Goal: Task Accomplishment & Management: Complete application form

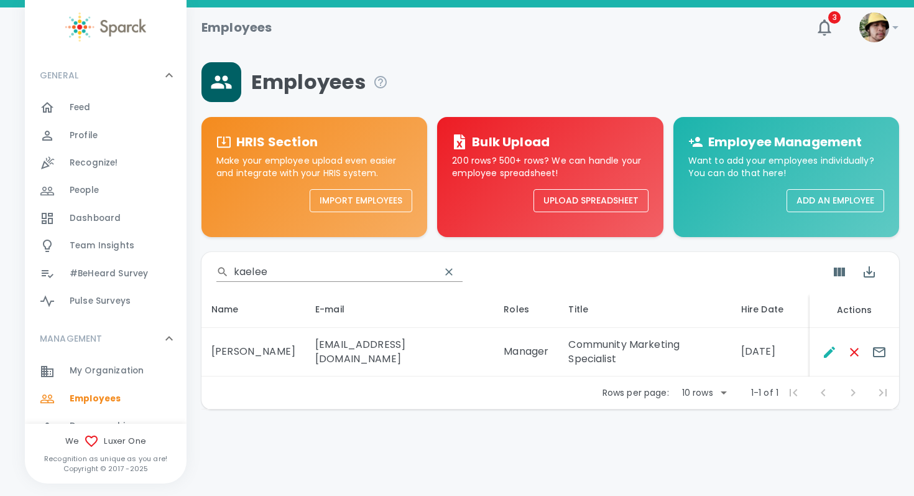
click at [281, 270] on input "kaelee" at bounding box center [332, 272] width 196 height 20
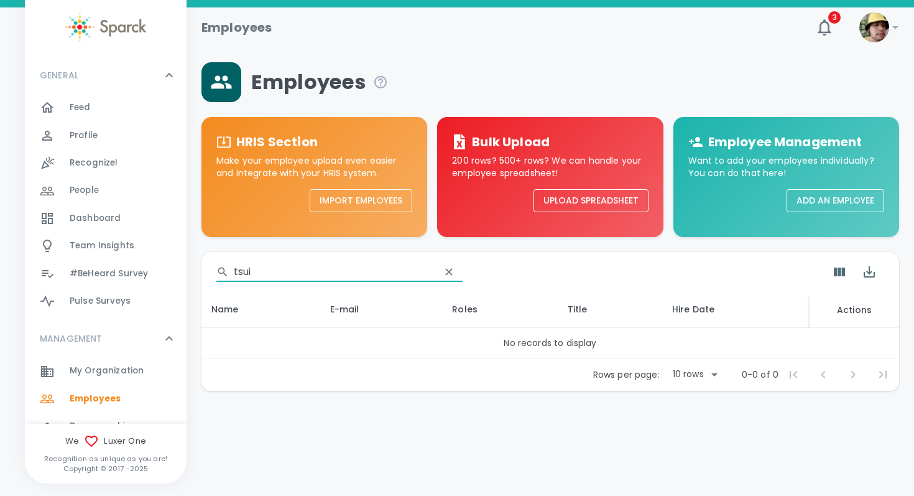
type input "tsui"
click at [808, 200] on button "Add an Employee" at bounding box center [836, 200] width 98 height 23
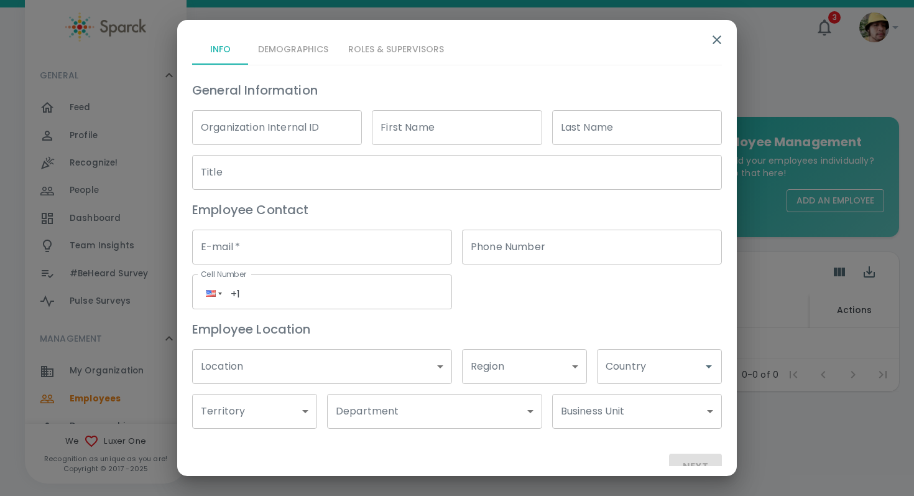
click at [412, 132] on input "First Name" at bounding box center [457, 127] width 170 height 35
type input "Venus"
type input "Tsui"
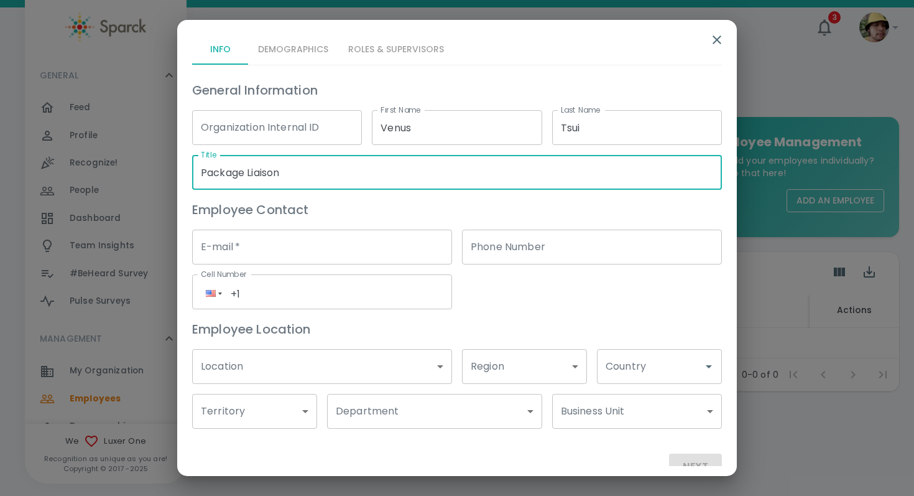
type input "Package Liaison"
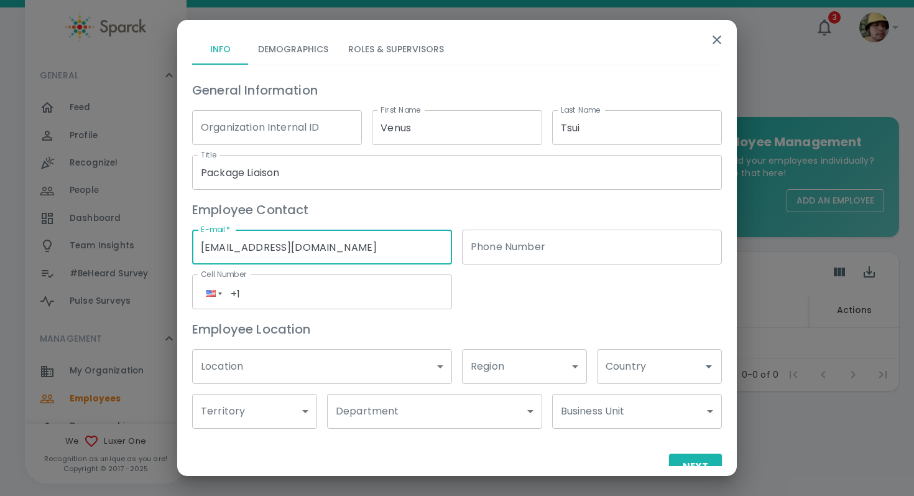
type input "venustsui@theluxergroup.com"
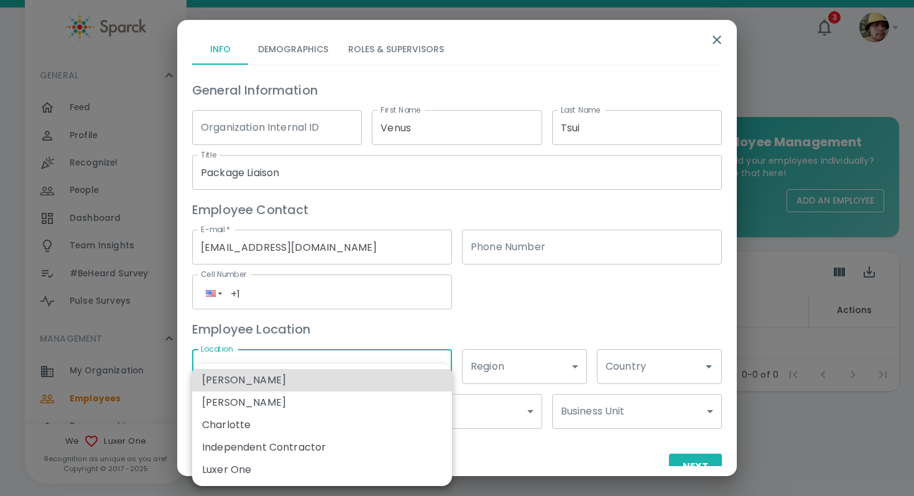
click at [282, 376] on body "Skip Navigation Employees 3 ! GENERAL 0 Feed 0 Profile 0 Recognize! 0 People 0 …" at bounding box center [457, 228] width 914 height 456
click at [265, 465] on li "Luxer One" at bounding box center [322, 469] width 260 height 22
type input "173796"
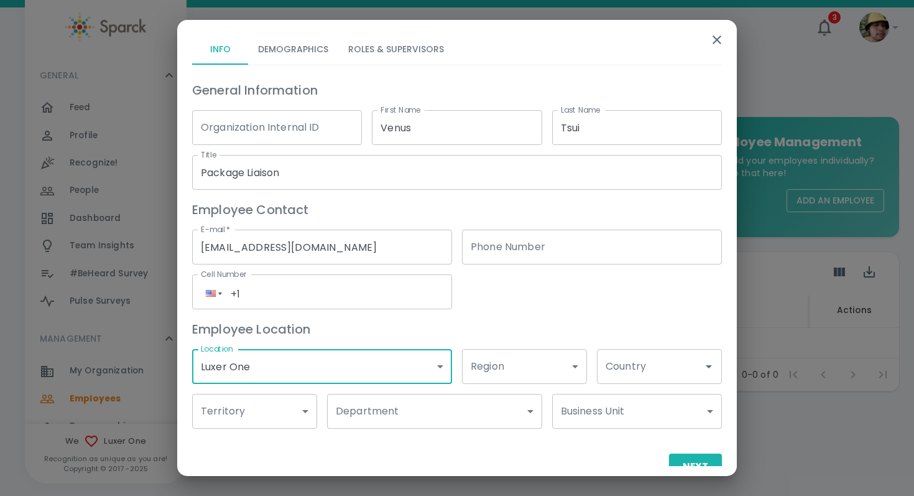
click at [390, 396] on body "Skip Navigation Employees 3 ! GENERAL 0 Feed 0 Profile 0 Recognize! 0 People 0 …" at bounding box center [457, 228] width 914 height 456
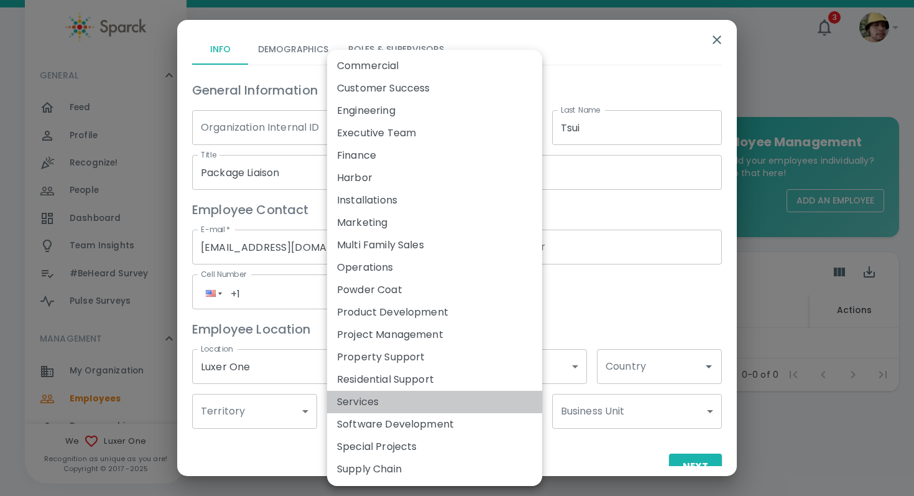
click at [392, 399] on li "Services" at bounding box center [434, 401] width 215 height 22
type input "173911"
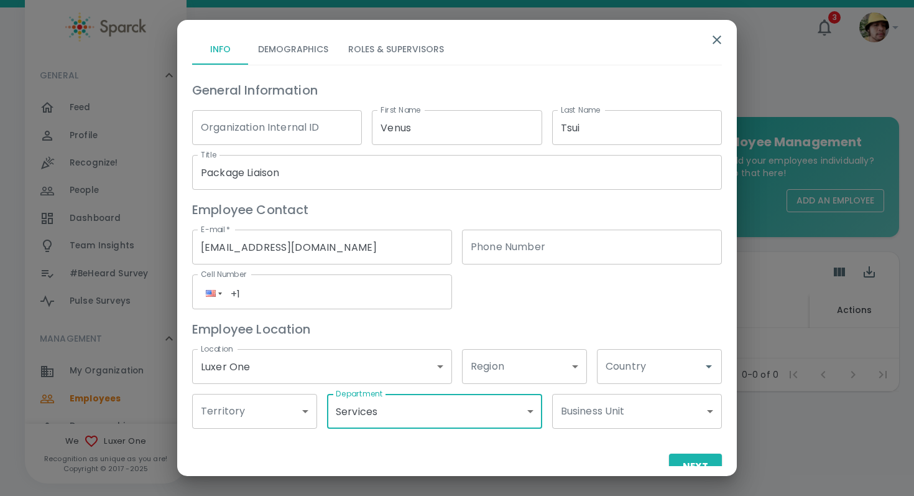
click at [632, 361] on div "Country Country" at bounding box center [659, 366] width 125 height 35
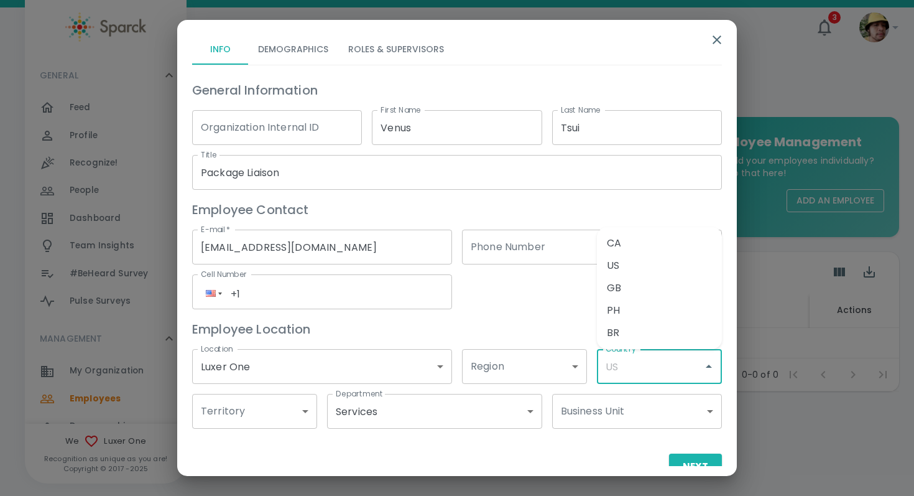
click at [623, 261] on li "US" at bounding box center [659, 265] width 125 height 22
type input "US"
click at [691, 454] on button "Next" at bounding box center [695, 466] width 53 height 26
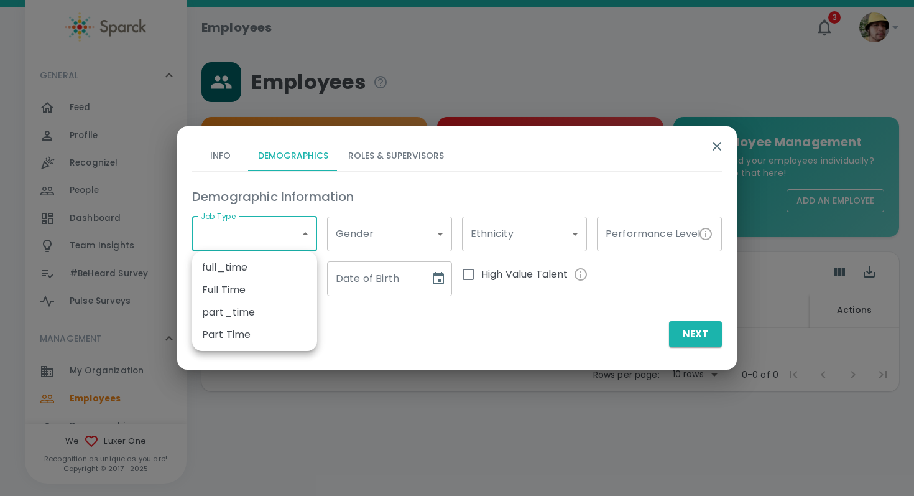
click at [244, 232] on body "Skip Navigation Employees 3 ! GENERAL 0 Feed 0 Profile 0 Recognize! 0 People 0 …" at bounding box center [457, 228] width 914 height 456
click at [238, 350] on ul "full_time Full Time part_time Part Time" at bounding box center [254, 300] width 125 height 99
click at [238, 346] on ul "full_time Full Time part_time Part Time" at bounding box center [254, 300] width 125 height 99
click at [238, 339] on li "Part Time" at bounding box center [254, 334] width 125 height 22
type input "173791"
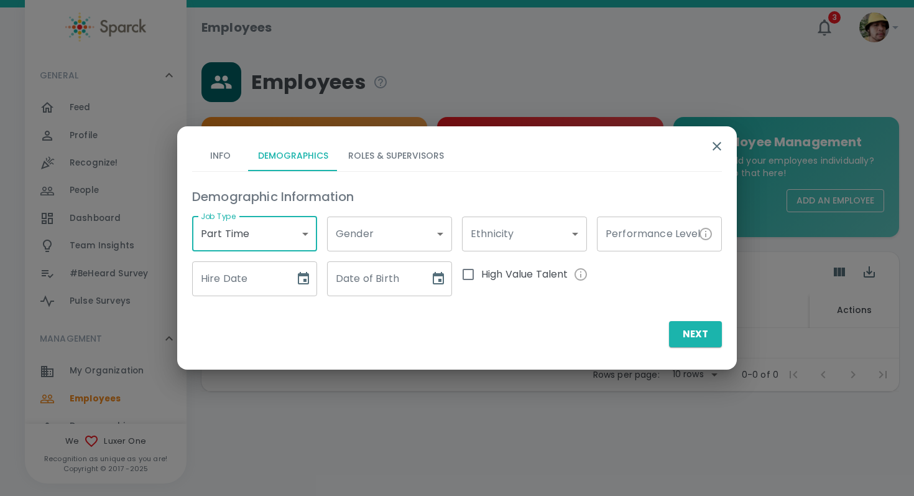
click at [239, 272] on div "Hire Date Hire Date" at bounding box center [254, 278] width 125 height 35
click at [307, 280] on icon "Choose date" at bounding box center [303, 278] width 15 height 15
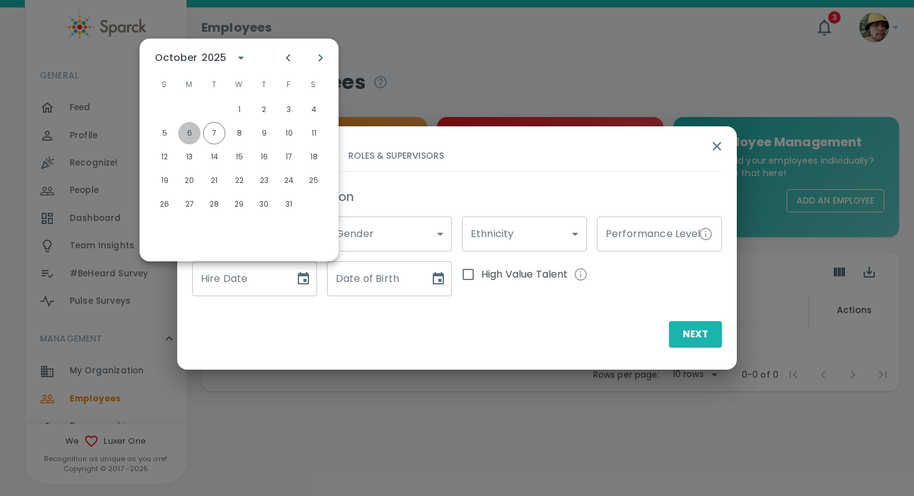
click at [187, 132] on button "6" at bounding box center [189, 133] width 22 height 22
type input "10/06/2025"
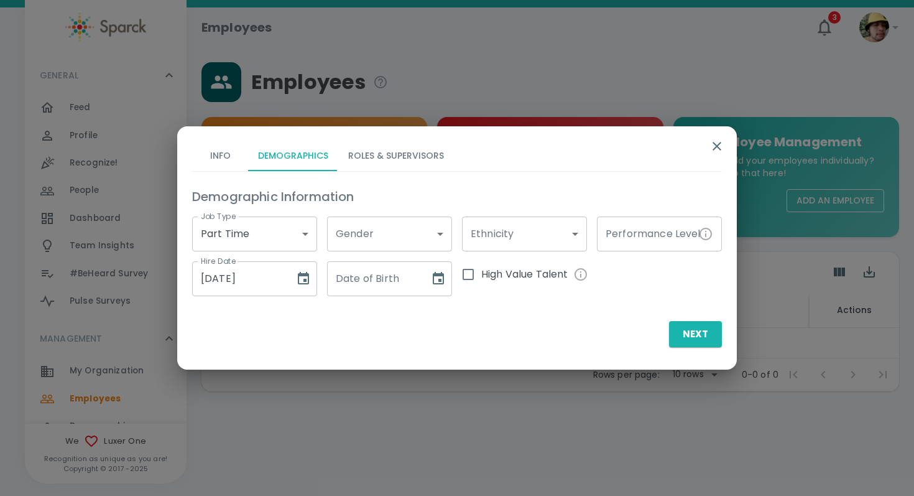
click at [375, 285] on input "Date of Birth" at bounding box center [374, 278] width 94 height 35
type input "10/08/2003"
click at [375, 167] on button "Roles & Supervisors" at bounding box center [396, 156] width 116 height 30
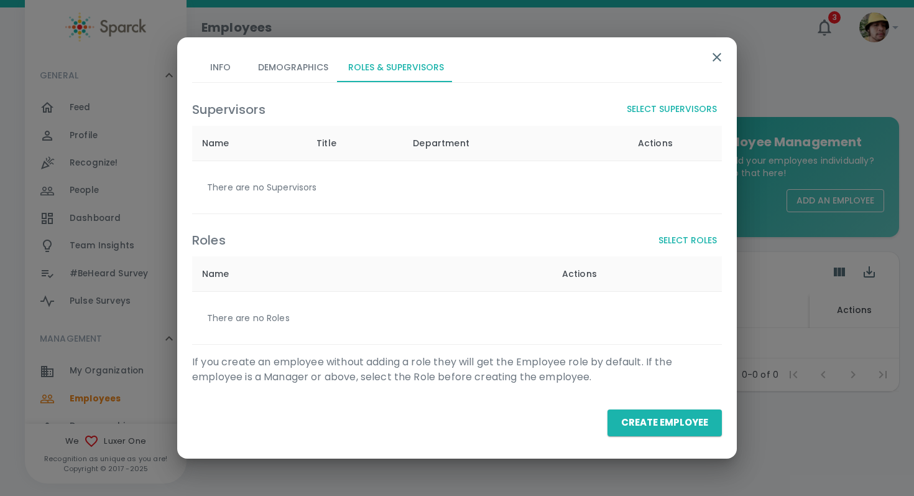
click at [688, 95] on div "Supervisors Select Supervisors Name Title Department Actions There are no Super…" at bounding box center [452, 151] width 540 height 126
click at [684, 111] on button "Select Supervisors" at bounding box center [672, 109] width 100 height 23
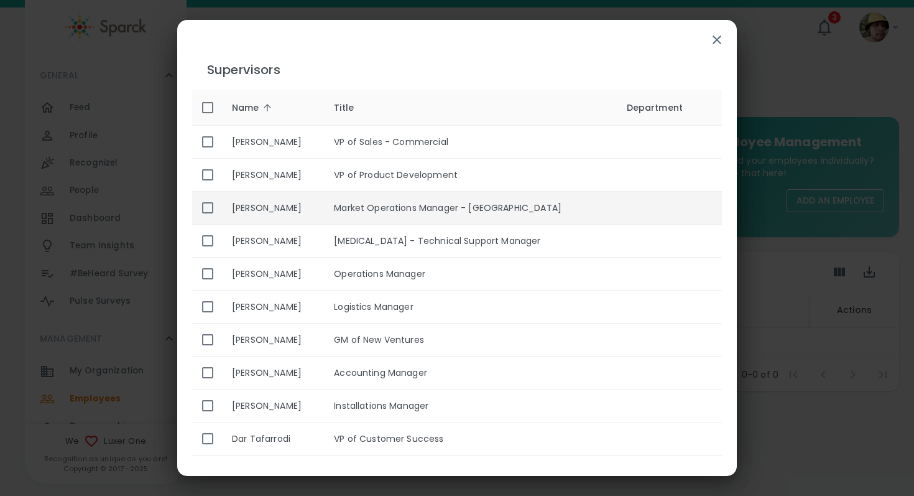
click at [324, 218] on th "Angalee Rhoads" at bounding box center [273, 207] width 102 height 33
checkbox input "true"
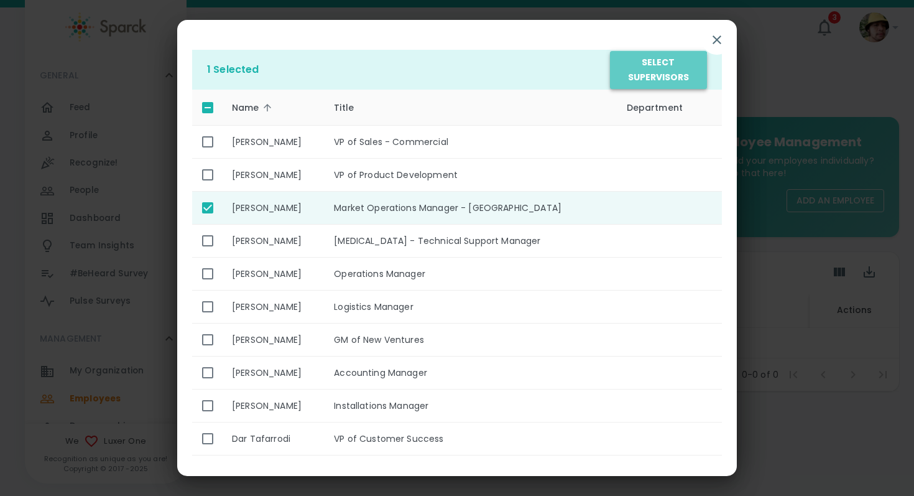
click at [648, 85] on button "Select Supervisors" at bounding box center [658, 70] width 97 height 38
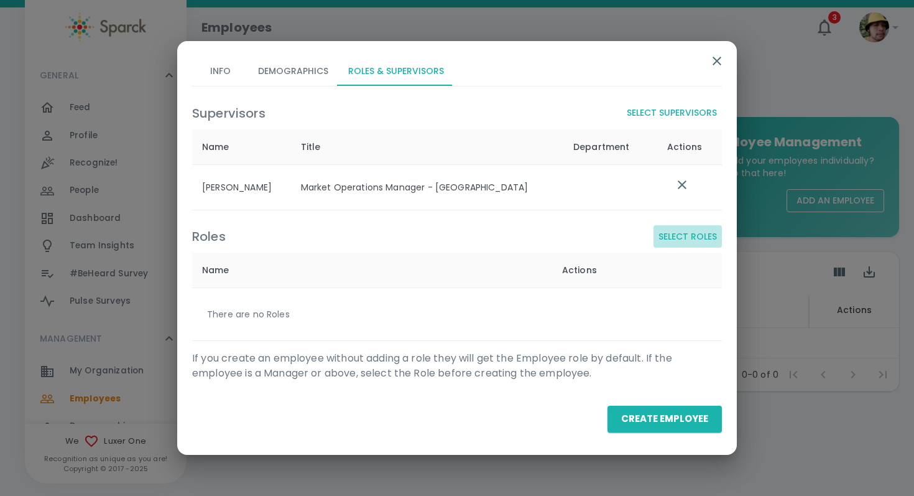
click at [706, 242] on button "Select Roles" at bounding box center [687, 236] width 68 height 23
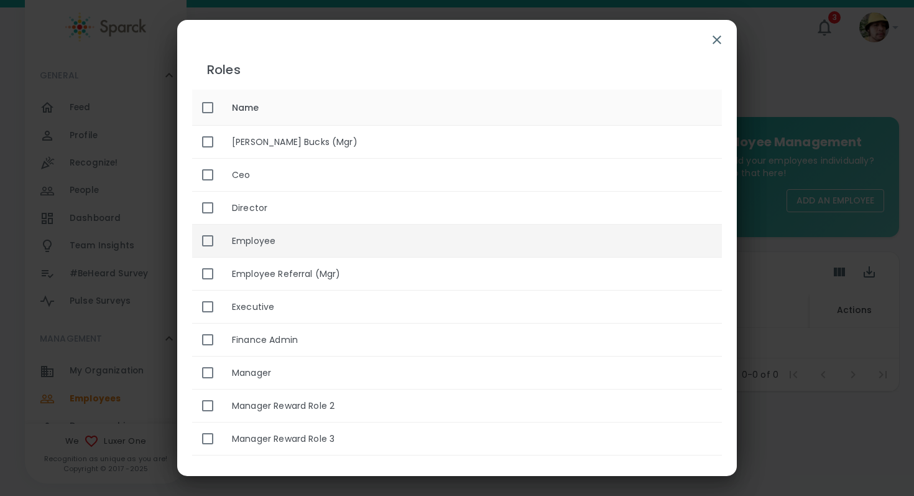
click at [374, 239] on th "Employee" at bounding box center [472, 240] width 500 height 33
checkbox input "true"
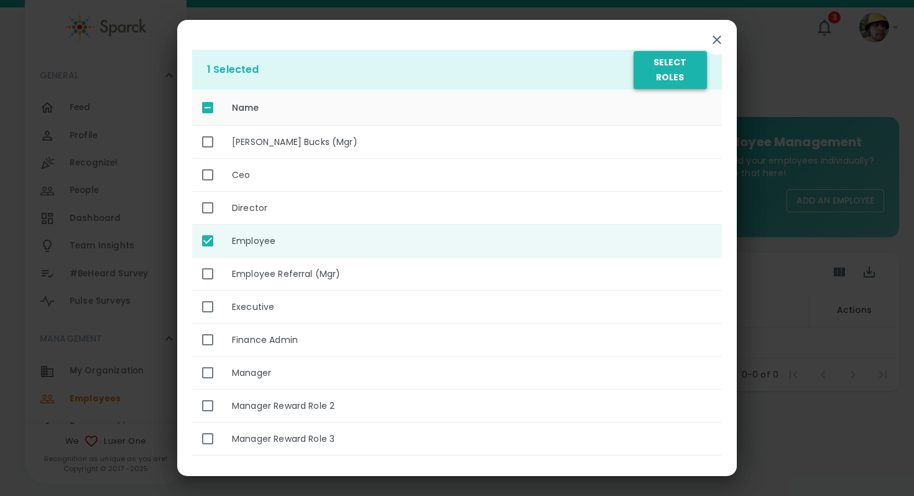
click at [637, 80] on button "Select Roles" at bounding box center [670, 70] width 73 height 38
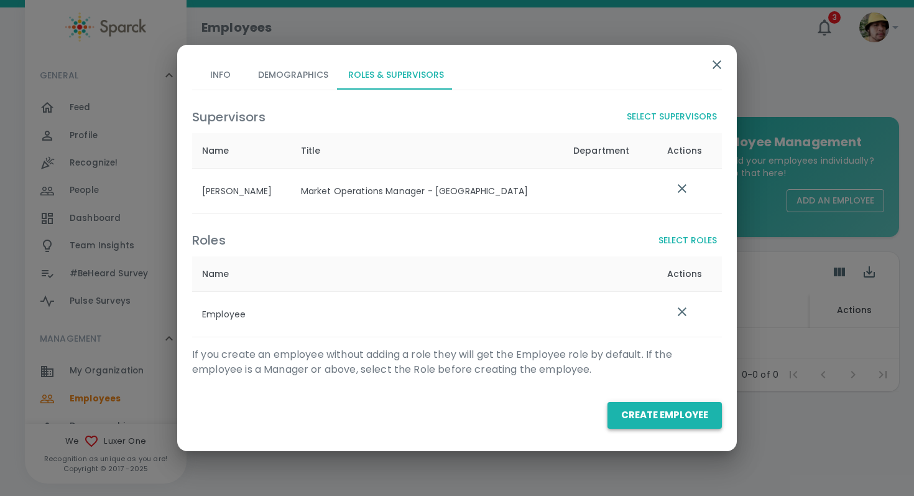
click at [691, 412] on button "Create Employee" at bounding box center [664, 415] width 114 height 26
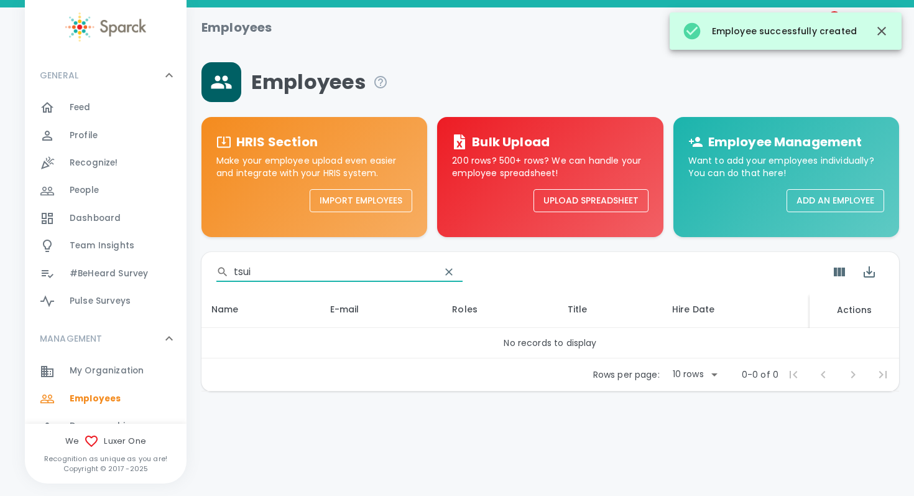
click at [261, 270] on input "tsui" at bounding box center [332, 272] width 196 height 20
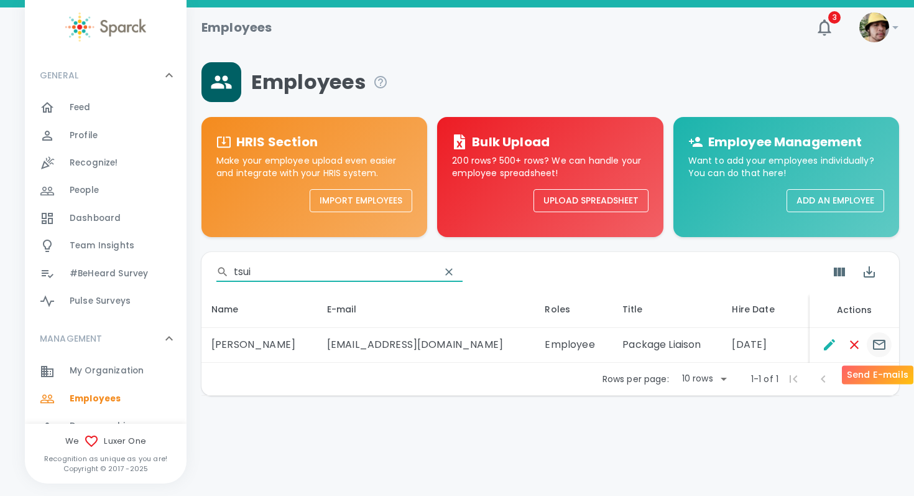
click at [882, 350] on icon "Send E-mails" at bounding box center [879, 344] width 15 height 15
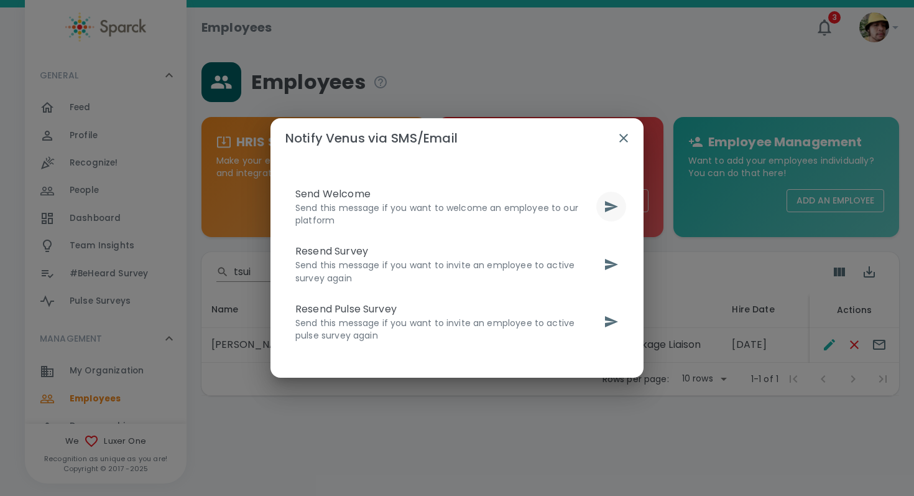
click at [614, 209] on icon "send" at bounding box center [611, 206] width 15 height 15
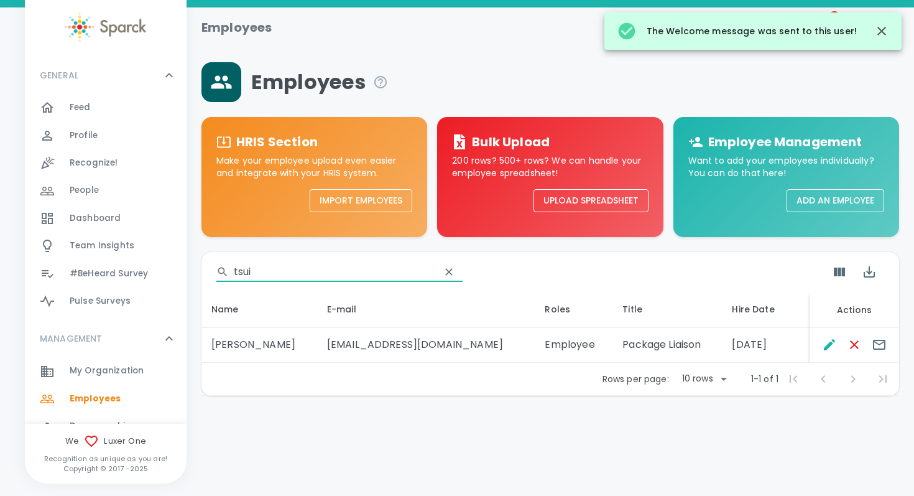
click at [285, 267] on input "tsui" at bounding box center [332, 272] width 196 height 20
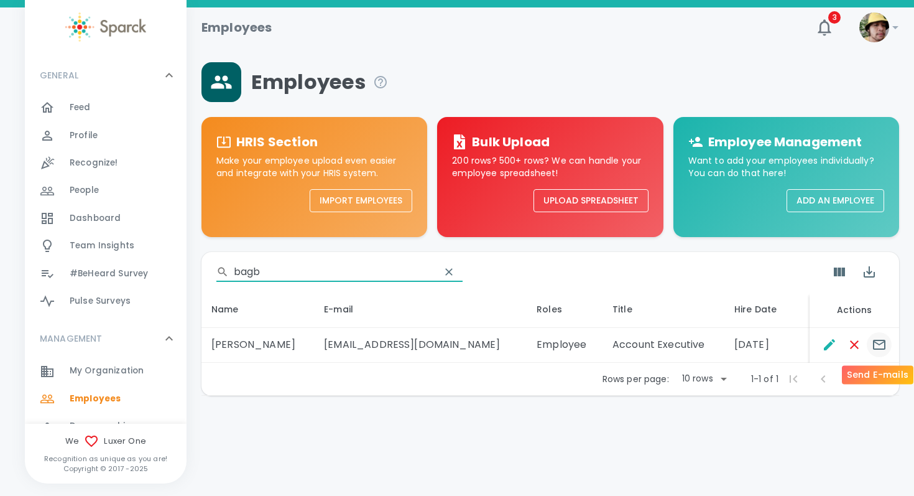
click at [888, 349] on button "Send E-mails" at bounding box center [879, 344] width 25 height 25
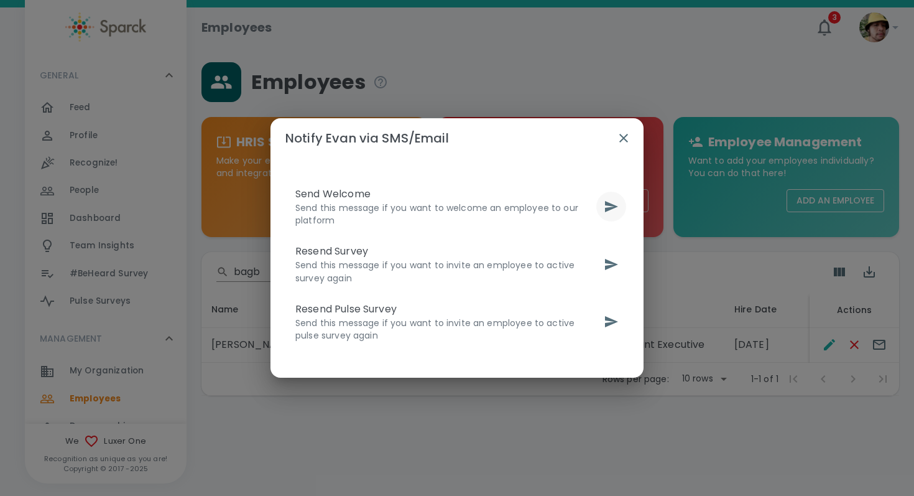
click at [616, 205] on icon "send" at bounding box center [611, 206] width 15 height 15
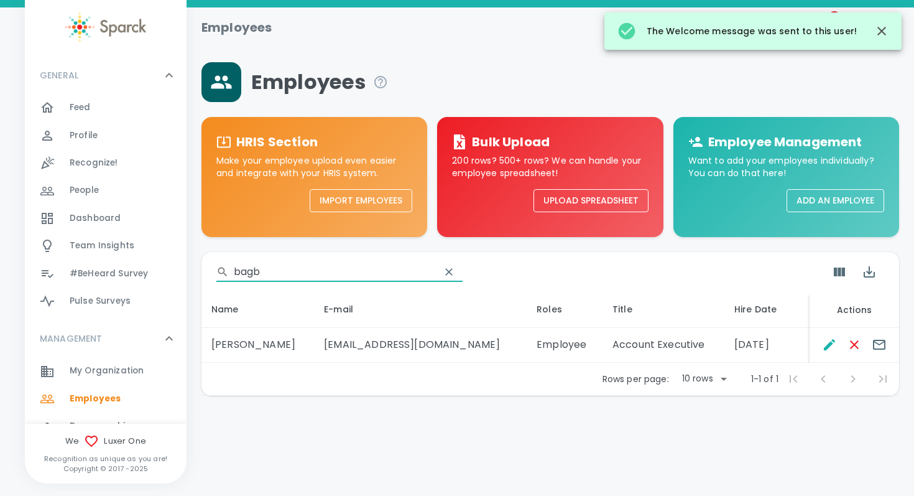
click at [264, 274] on input "bagb" at bounding box center [332, 272] width 196 height 20
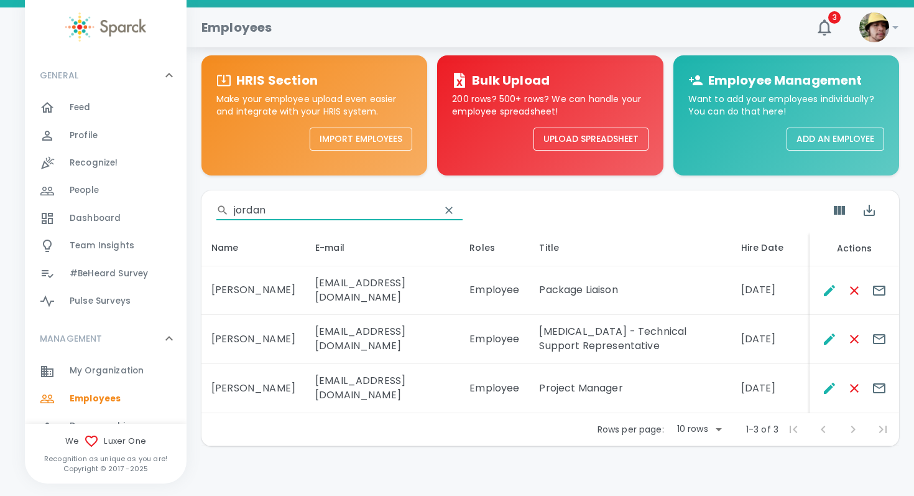
scroll to position [59, 0]
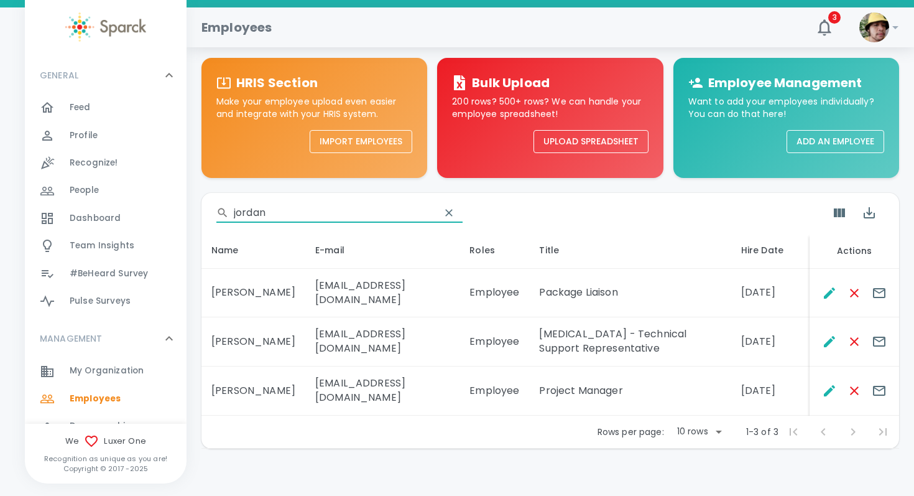
type input "jordan"
click at [823, 126] on div "Employee Management Want to add your employees individually? You can do that he…" at bounding box center [786, 113] width 226 height 110
click at [824, 142] on button "Add an Employee" at bounding box center [836, 141] width 98 height 23
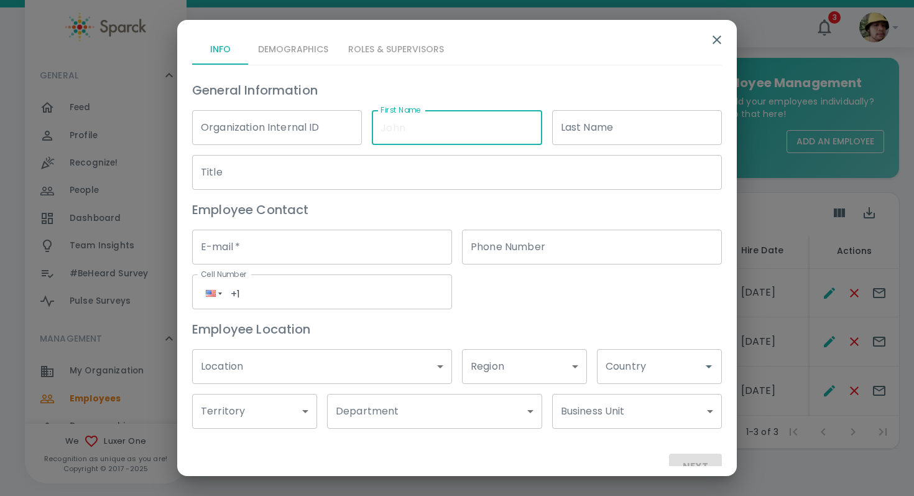
click at [450, 130] on input "First Name" at bounding box center [457, 127] width 170 height 35
type input "Jordan"
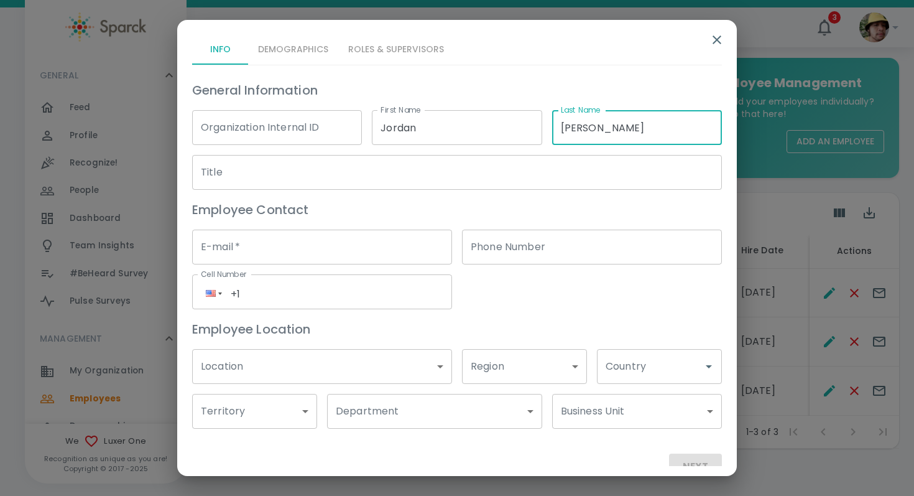
type input "Lee"
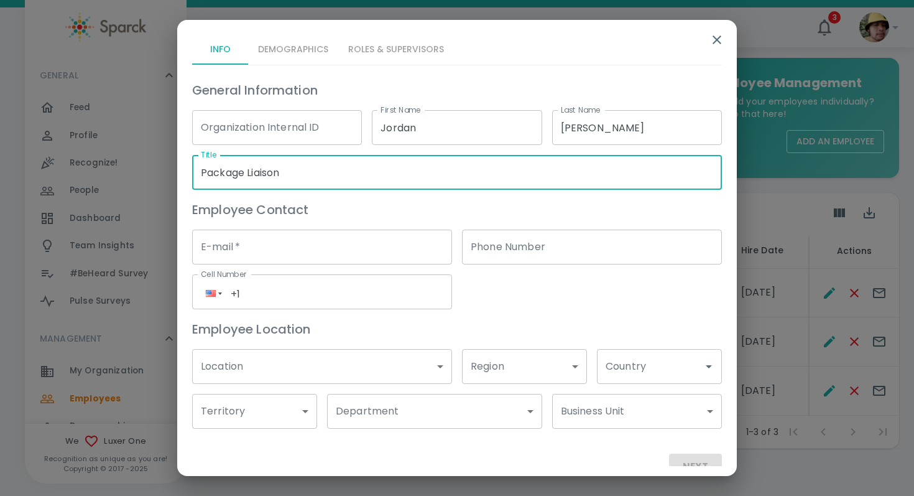
type input "Package Liaison"
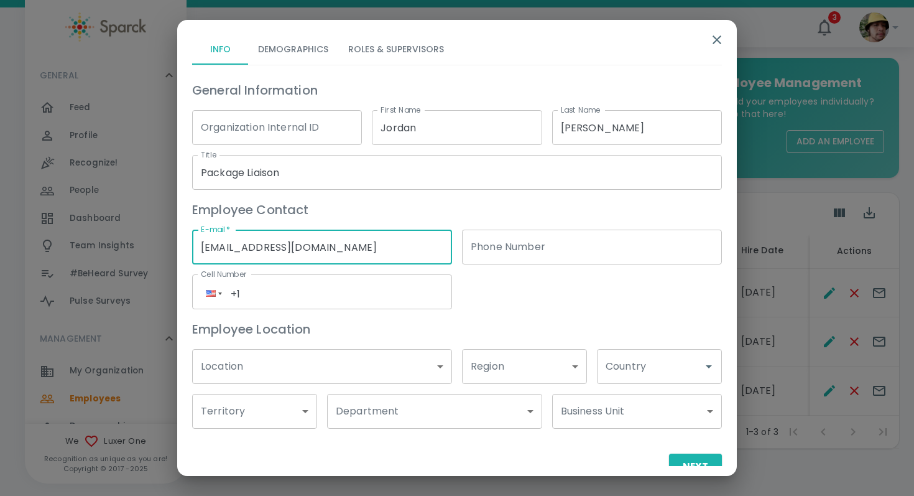
type input "jordanlee@theluxergroup.com"
click at [497, 121] on input "Jordan" at bounding box center [457, 127] width 170 height 35
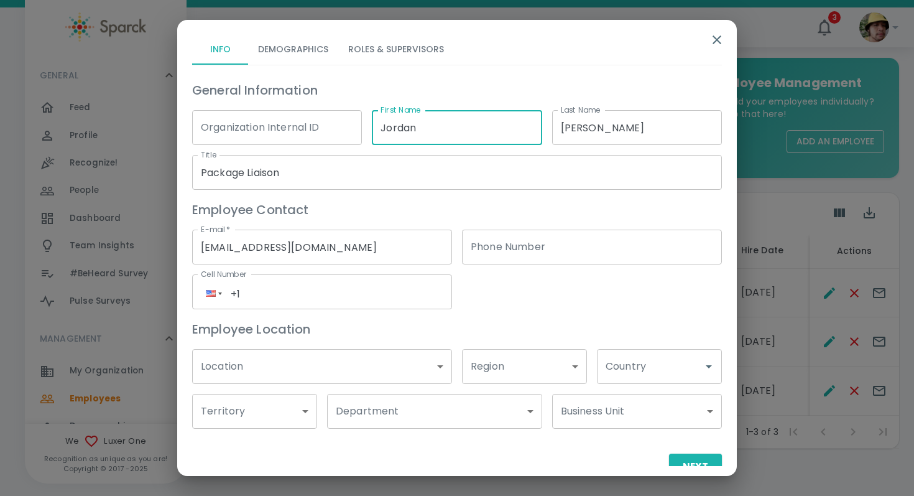
type input "j"
type input "Jayden"
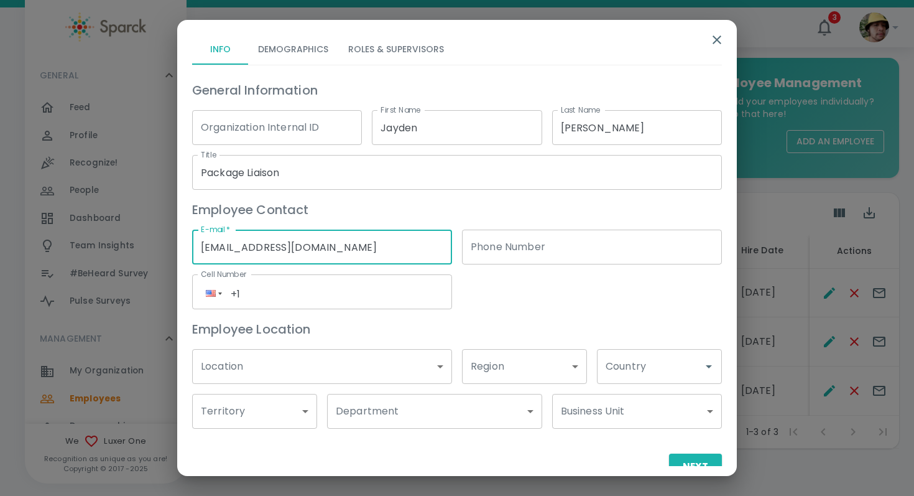
drag, startPoint x: 234, startPoint y: 247, endPoint x: 146, endPoint y: 246, distance: 88.3
click at [148, 247] on div "Info Demographics Roles & Supervisors General Information Organization Internal…" at bounding box center [457, 248] width 914 height 496
type input "jaydenlee@theluxergroup.com"
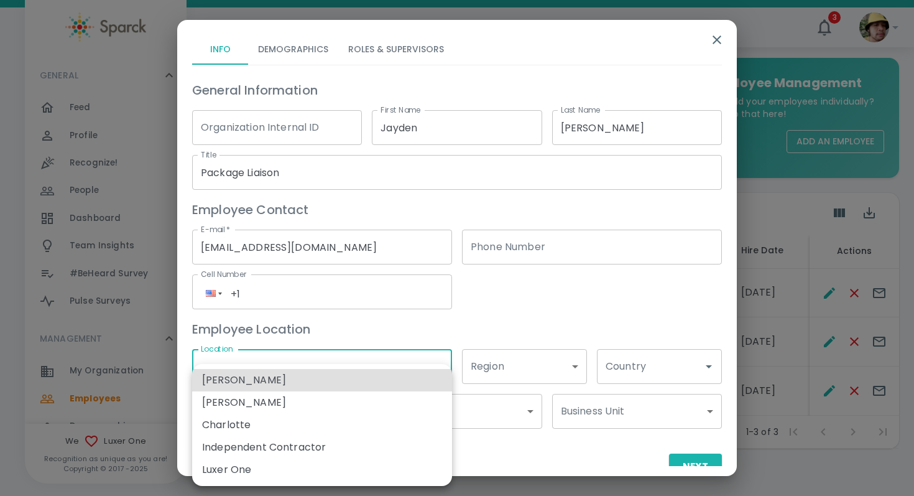
click at [261, 364] on body "Skip Navigation Employees 3 ! GENERAL 0 Feed 0 Profile 0 Recognize! 0 People 0 …" at bounding box center [457, 227] width 914 height 572
click at [269, 468] on li "Luxer One" at bounding box center [322, 469] width 260 height 22
type input "173796"
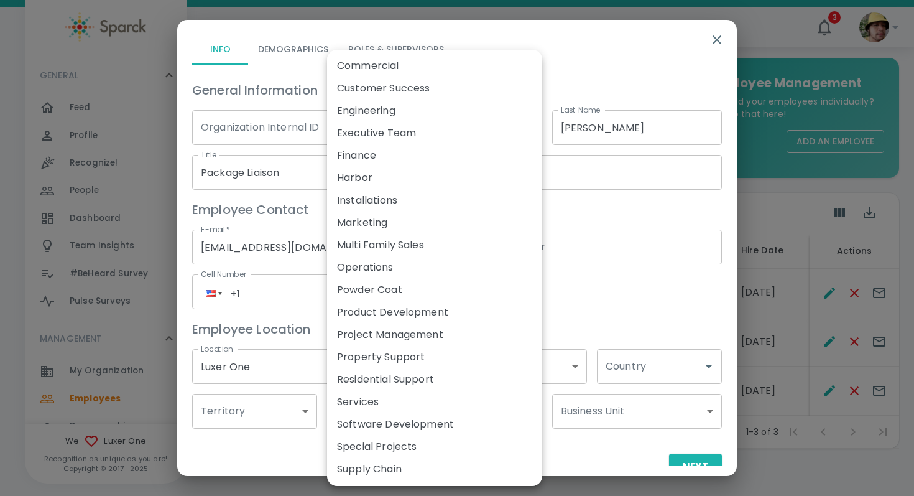
click at [380, 406] on body "Skip Navigation Employees 3 ! GENERAL 0 Feed 0 Profile 0 Recognize! 0 People 0 …" at bounding box center [457, 227] width 914 height 572
click at [412, 398] on li "Services" at bounding box center [434, 401] width 215 height 22
type input "173911"
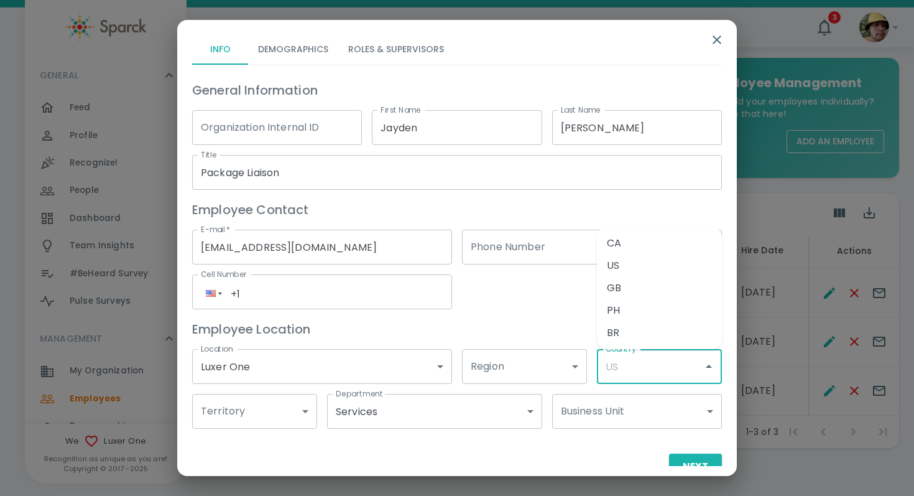
click at [683, 359] on input "Country" at bounding box center [649, 366] width 95 height 24
click at [655, 246] on li "CA" at bounding box center [659, 243] width 125 height 22
type input "CA"
click at [696, 458] on button "Next" at bounding box center [695, 466] width 53 height 26
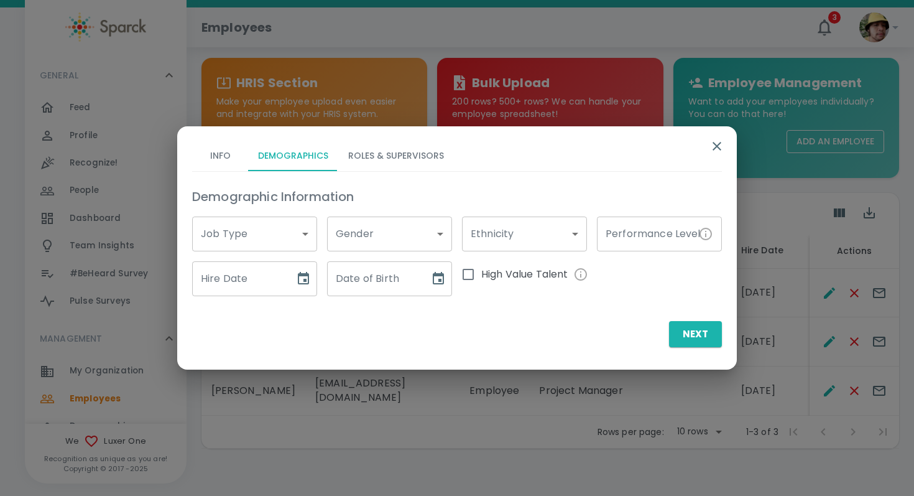
click at [272, 241] on body "Skip Navigation Employees 3 ! GENERAL 0 Feed 0 Profile 0 Recognize! 0 People 0 …" at bounding box center [457, 227] width 914 height 572
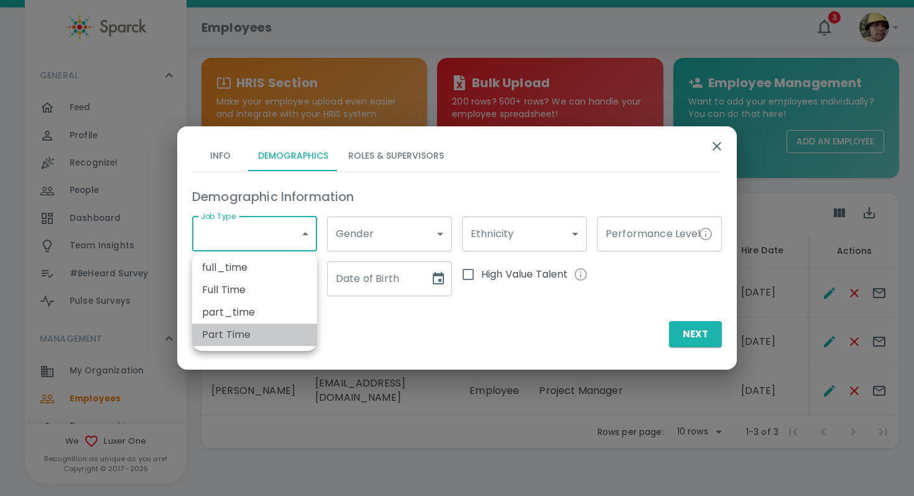
click at [272, 331] on li "Part Time" at bounding box center [254, 334] width 125 height 22
type input "173791"
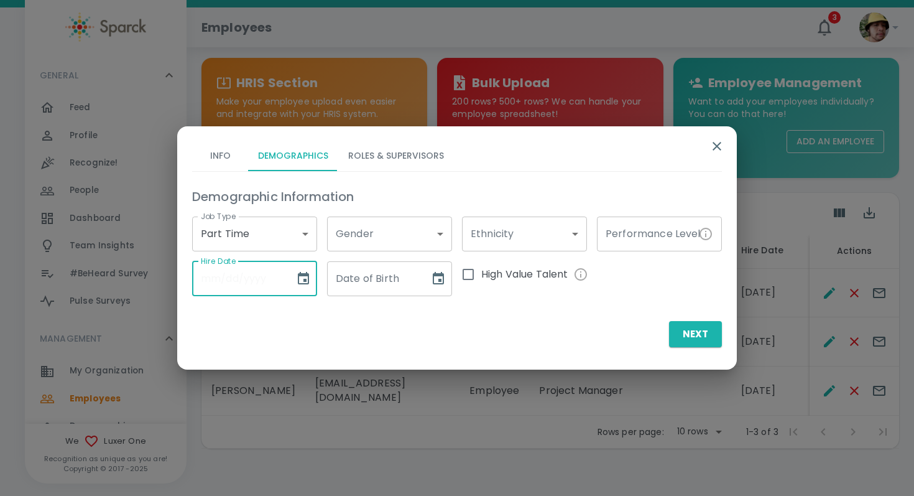
click at [267, 280] on input "Hire Date" at bounding box center [239, 278] width 94 height 35
click at [318, 275] on div "Date of Birth Date of Birth" at bounding box center [384, 273] width 135 height 45
click at [313, 275] on button "Choose date" at bounding box center [303, 278] width 25 height 25
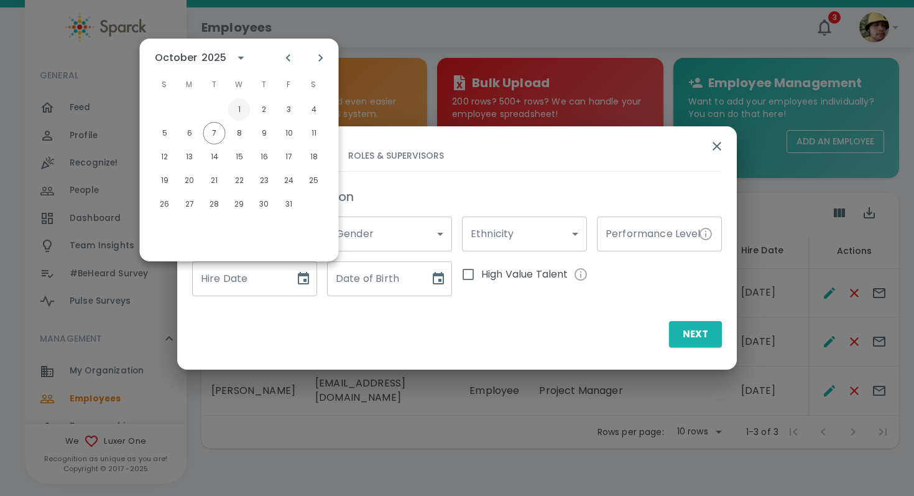
click at [239, 114] on button "1" at bounding box center [239, 109] width 22 height 22
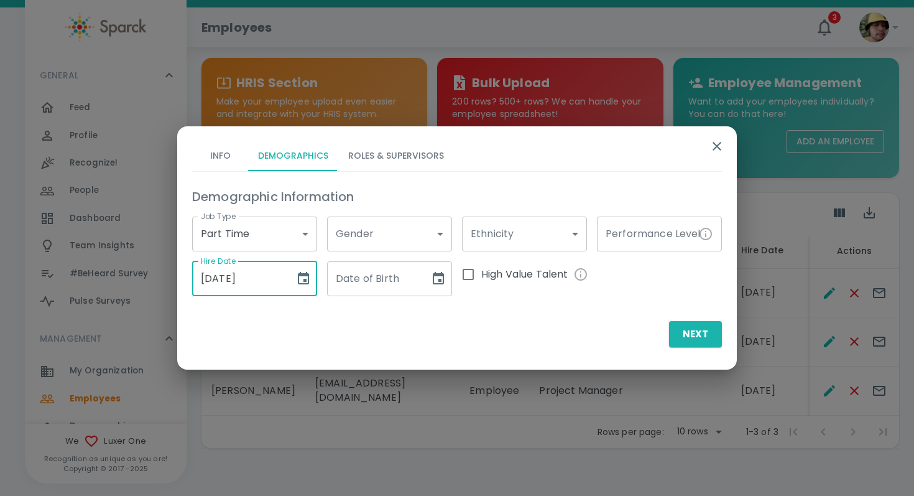
click at [242, 280] on input "10/01/2025" at bounding box center [239, 278] width 94 height 35
click at [282, 282] on input "10/01/2025" at bounding box center [239, 278] width 94 height 35
click at [236, 277] on input "10/01/2025" at bounding box center [239, 278] width 94 height 35
click at [224, 275] on input "10/01/2025" at bounding box center [239, 278] width 94 height 35
type input "10/06/2025"
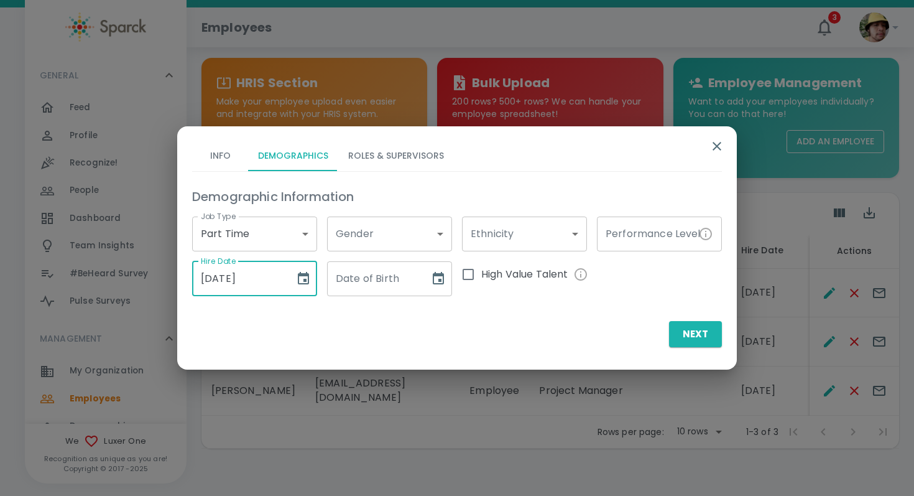
click at [386, 281] on input "Date of Birth" at bounding box center [374, 278] width 94 height 35
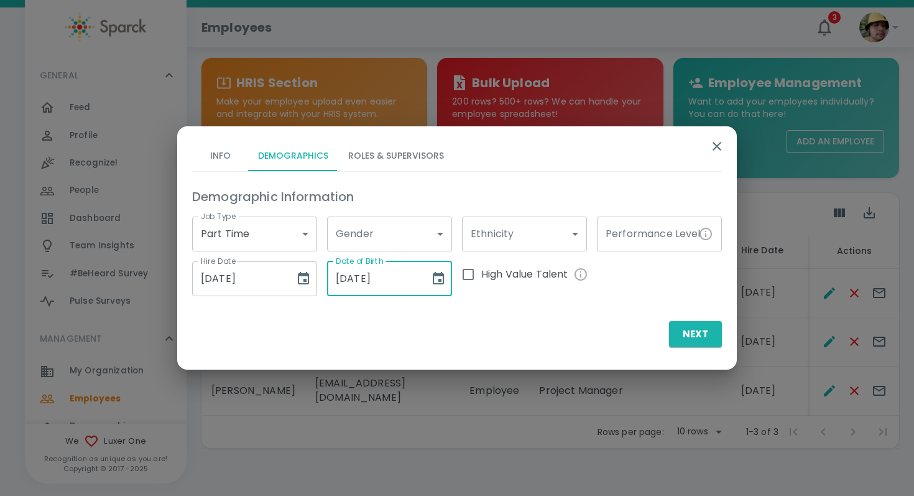
type input "06/02/2002"
click at [364, 152] on button "Roles & Supervisors" at bounding box center [396, 156] width 116 height 30
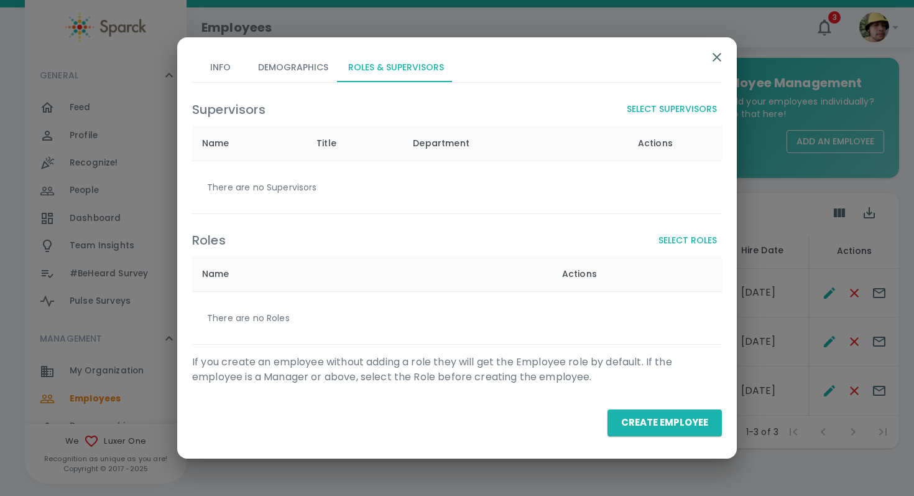
click at [666, 109] on button "Select Supervisors" at bounding box center [672, 109] width 100 height 23
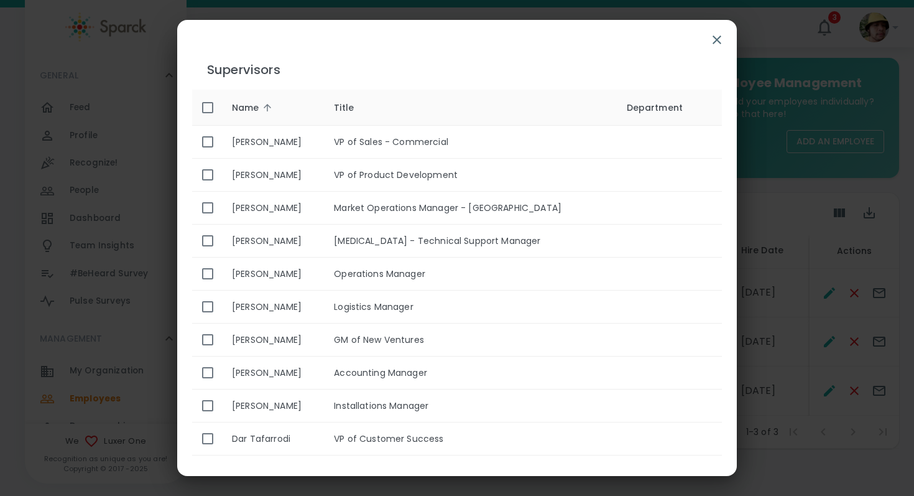
scroll to position [821, 0]
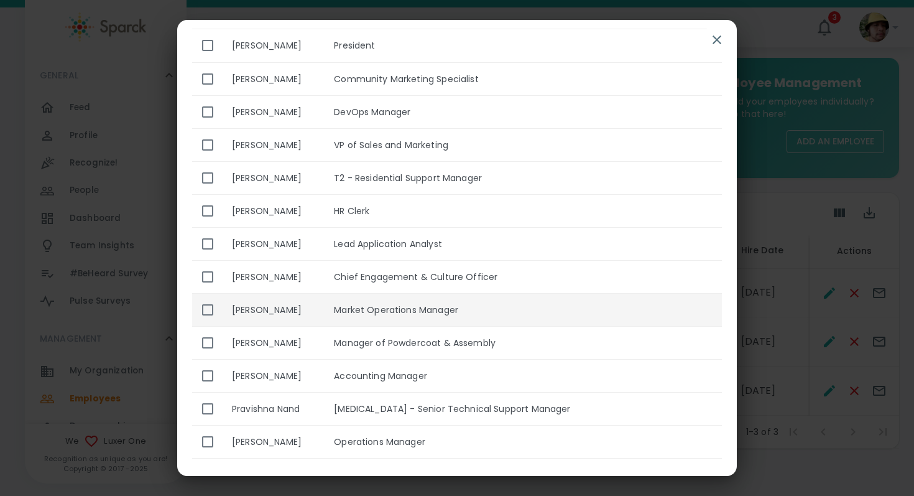
click at [453, 308] on td "Market Operations Manager" at bounding box center [470, 309] width 292 height 33
checkbox input "true"
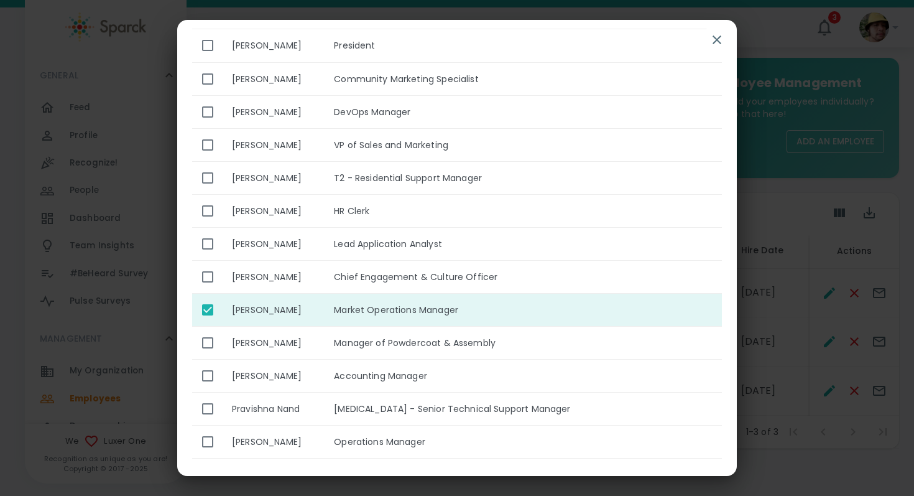
scroll to position [0, 0]
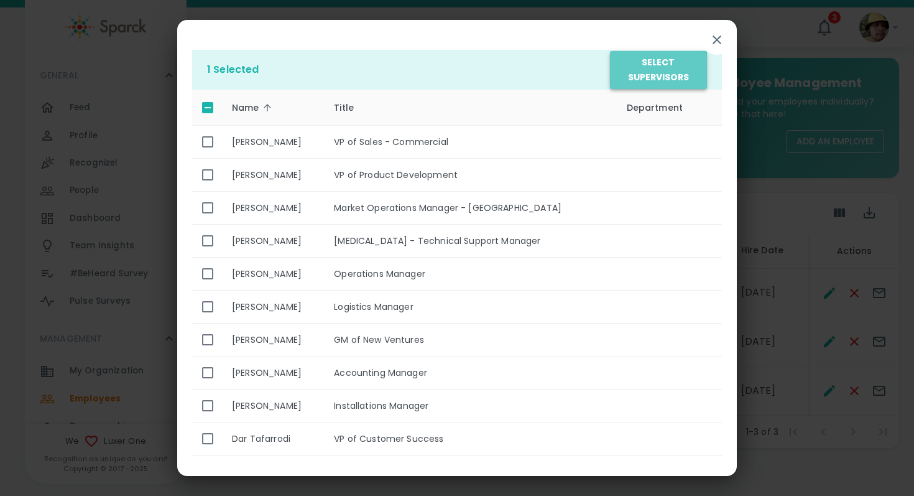
click at [647, 83] on button "Select Supervisors" at bounding box center [658, 70] width 97 height 38
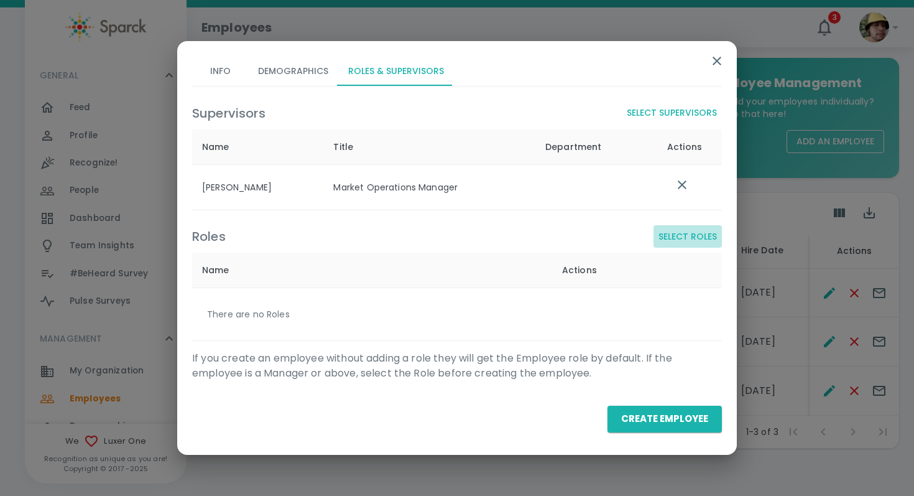
click at [695, 227] on button "Select Roles" at bounding box center [687, 236] width 68 height 23
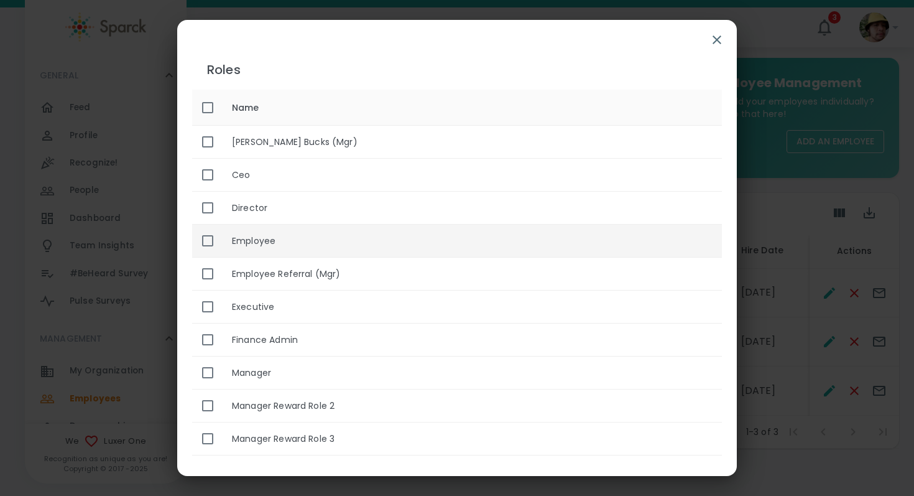
click at [444, 246] on th "Employee" at bounding box center [472, 240] width 500 height 33
checkbox input "true"
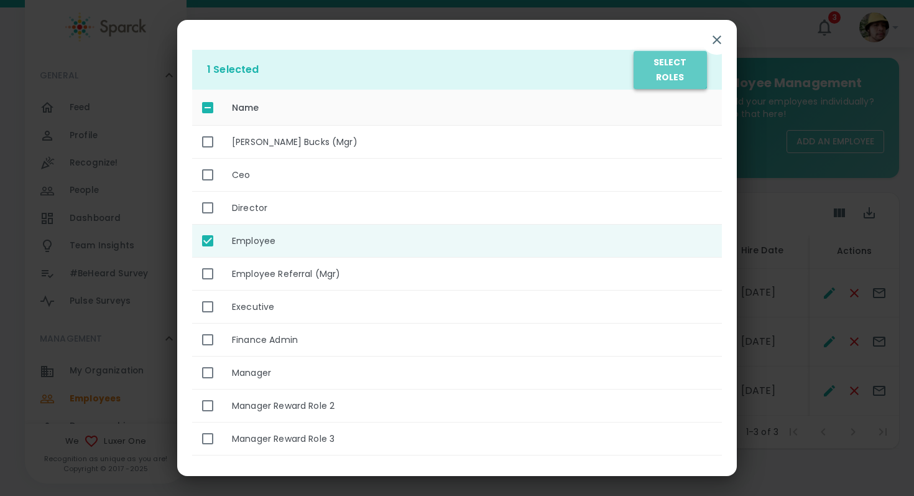
click at [670, 63] on button "Select Roles" at bounding box center [670, 70] width 73 height 38
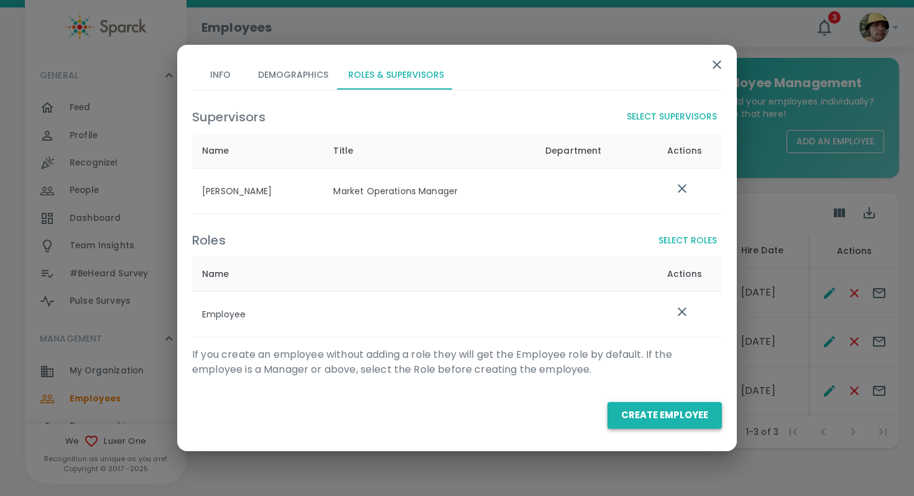
click at [689, 403] on button "Create Employee" at bounding box center [664, 415] width 114 height 26
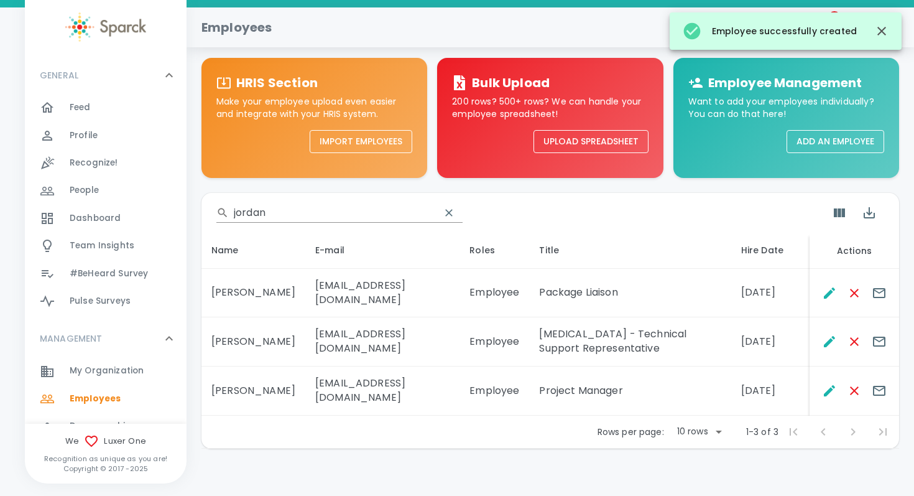
click at [311, 215] on input "jordan" at bounding box center [332, 213] width 196 height 20
type input "lee"
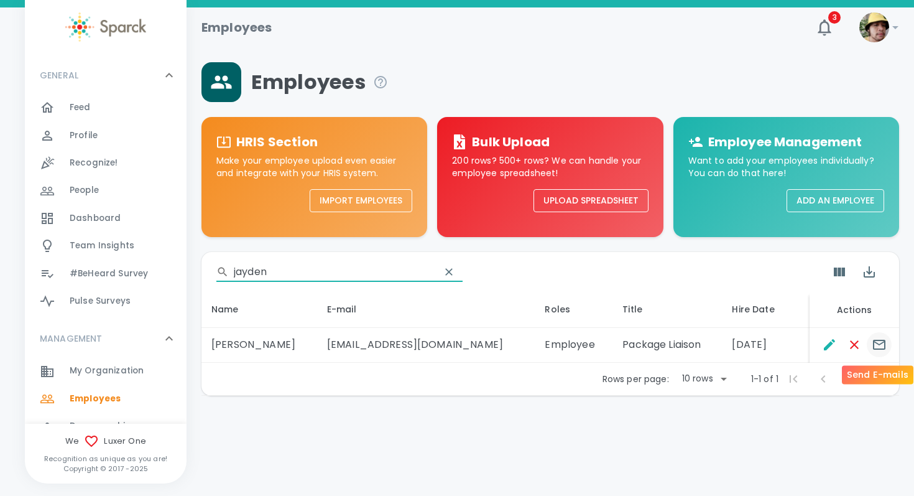
click at [881, 347] on icon "Send E-mails" at bounding box center [879, 344] width 15 height 15
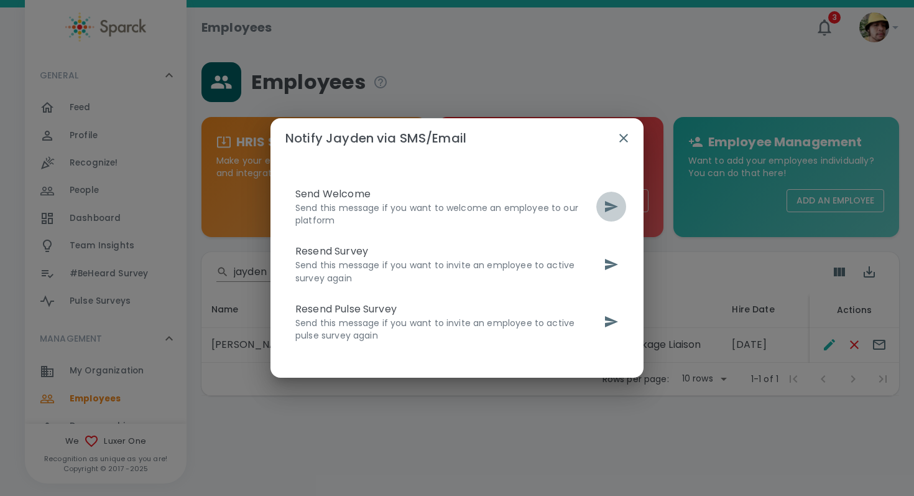
click at [604, 213] on icon "send" at bounding box center [611, 206] width 15 height 15
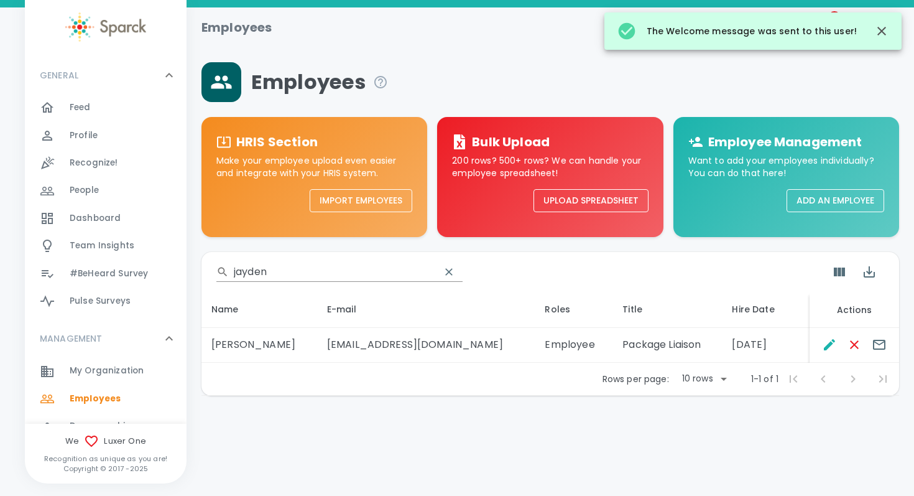
click at [305, 261] on div "​ jayden" at bounding box center [550, 272] width 698 height 40
click at [305, 262] on input "jayden" at bounding box center [332, 272] width 196 height 20
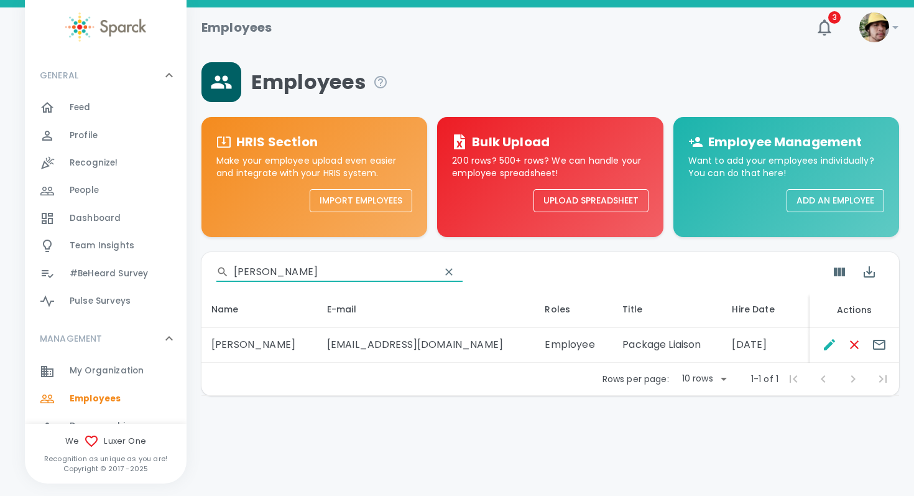
type input "aleli"
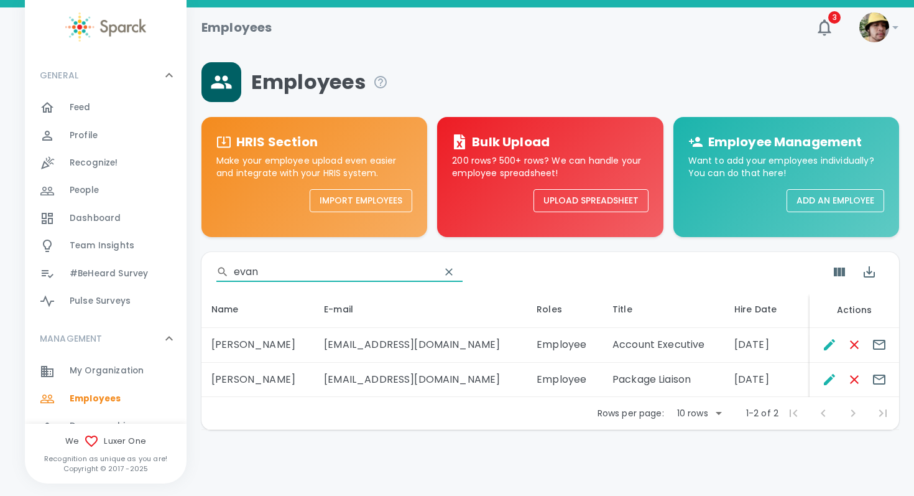
click at [288, 269] on input "evan" at bounding box center [332, 272] width 196 height 20
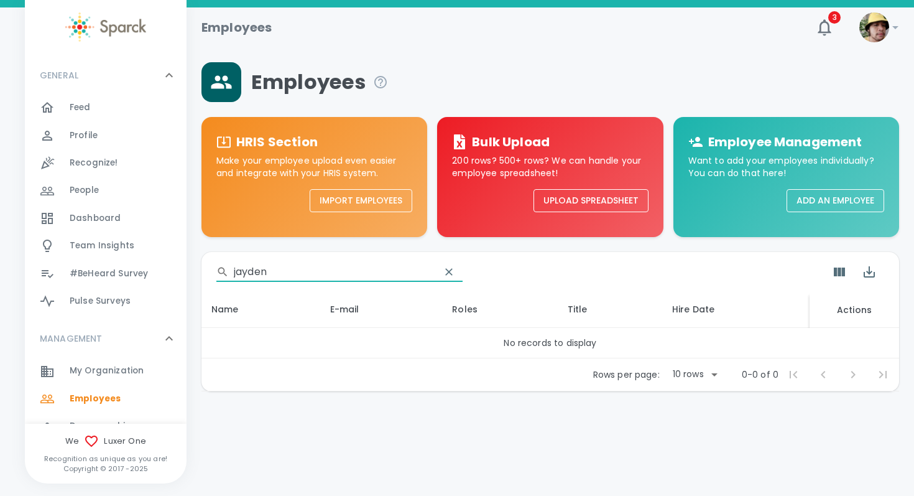
type input "jayden"
